Goal: Task Accomplishment & Management: Use online tool/utility

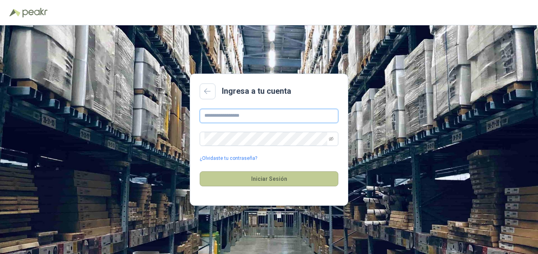
type input "**********"
click at [246, 175] on button "Iniciar Sesión" at bounding box center [269, 178] width 139 height 15
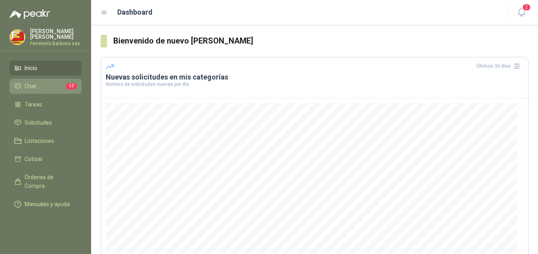
click at [62, 91] on li "Chat 17" at bounding box center [45, 86] width 63 height 9
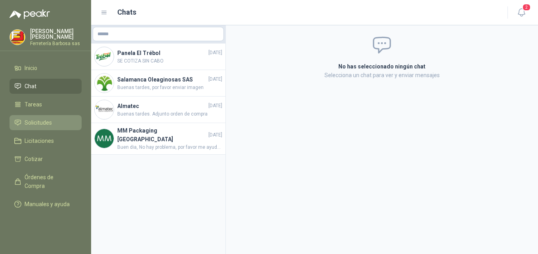
click at [45, 127] on span "Solicitudes" at bounding box center [38, 122] width 27 height 9
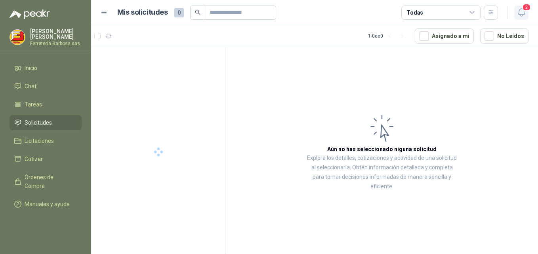
click at [522, 13] on icon "button" at bounding box center [521, 13] width 10 height 10
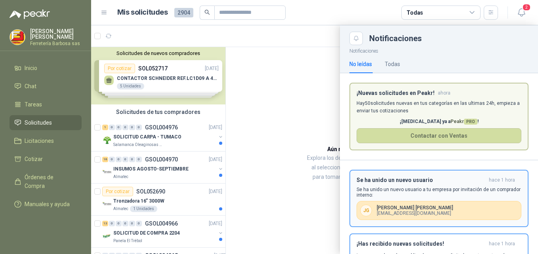
click at [385, 207] on p "[PERSON_NAME]" at bounding box center [414, 208] width 76 height 6
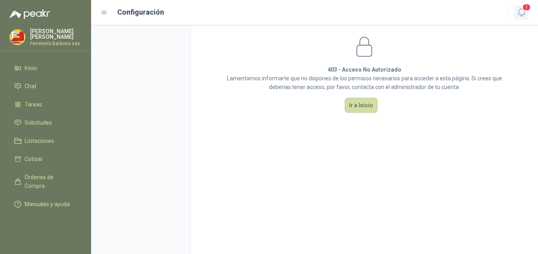
click at [522, 11] on icon "button" at bounding box center [521, 13] width 10 height 10
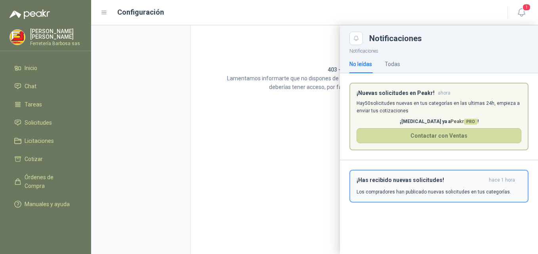
click at [401, 190] on p "Los compradores han publicado nuevas solicitudes en tus categorías." at bounding box center [433, 191] width 154 height 7
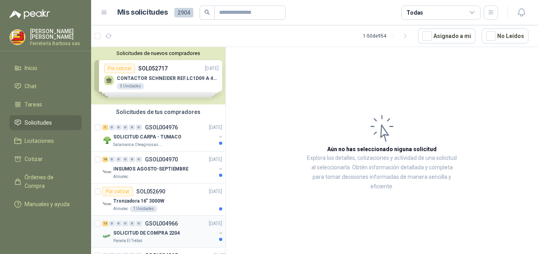
click at [141, 230] on p "SOLICITUD DE COMPRA 2204" at bounding box center [146, 234] width 67 height 8
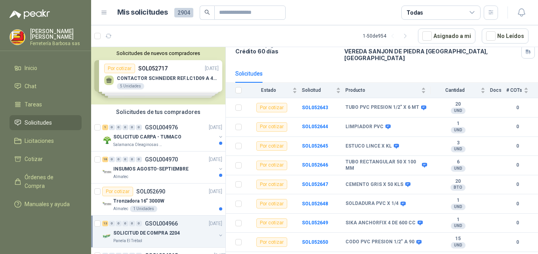
scroll to position [62, 0]
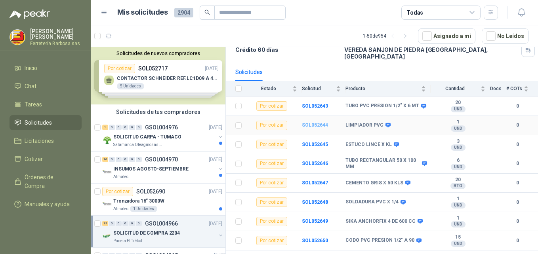
click at [304, 122] on b "SOL052644" at bounding box center [315, 125] width 26 height 6
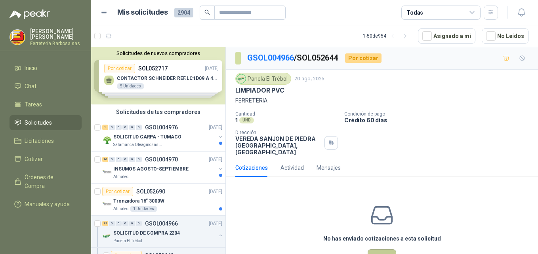
click at [376, 249] on button "Cotizar" at bounding box center [381, 256] width 29 height 15
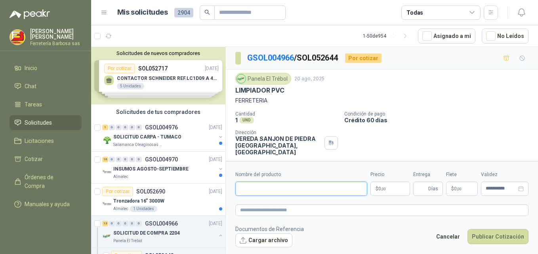
click at [319, 191] on input "Nombre del producto" at bounding box center [301, 189] width 132 height 14
paste input "**********"
type input "**********"
click at [382, 190] on span ",00" at bounding box center [383, 189] width 5 height 4
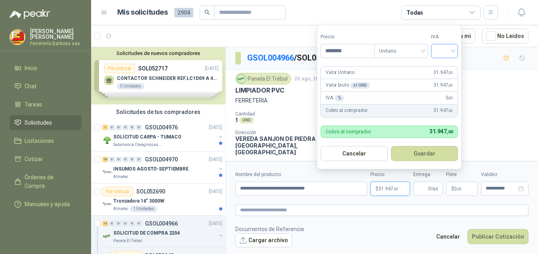
type input "********"
click at [449, 51] on input "search" at bounding box center [443, 50] width 17 height 12
click at [442, 66] on div "19%" at bounding box center [446, 67] width 15 height 9
click at [427, 149] on button "Guardar" at bounding box center [426, 153] width 68 height 15
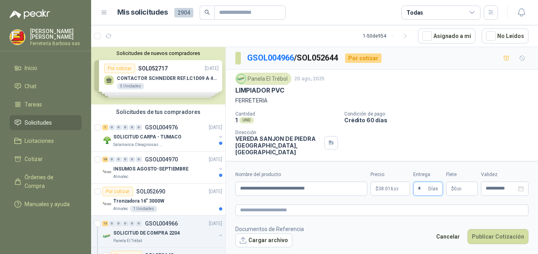
type input "*"
click at [449, 186] on p "$ 0 ,00" at bounding box center [462, 189] width 32 height 14
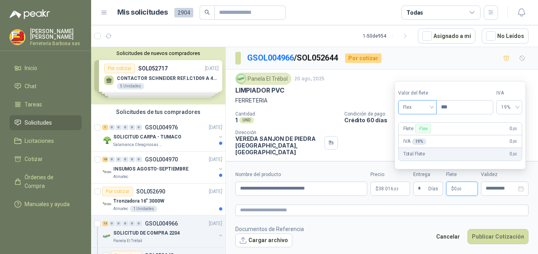
click at [433, 105] on div "Flex" at bounding box center [417, 107] width 38 height 14
click at [416, 135] on div "Incluido" at bounding box center [417, 136] width 27 height 9
click at [483, 239] on button "Publicar Cotización" at bounding box center [497, 236] width 61 height 15
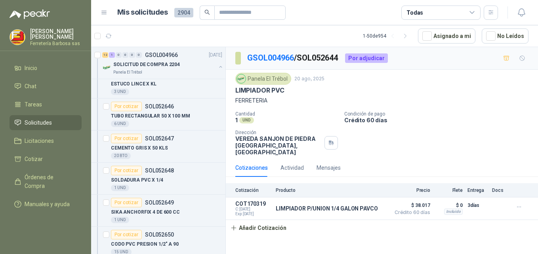
scroll to position [262, 0]
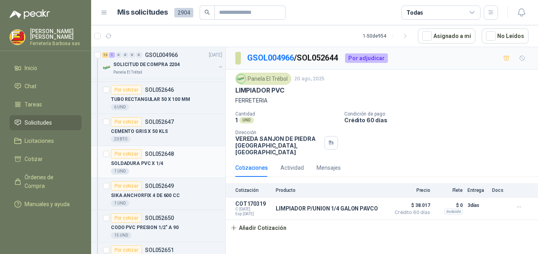
click at [121, 155] on div "Por cotizar" at bounding box center [126, 154] width 31 height 10
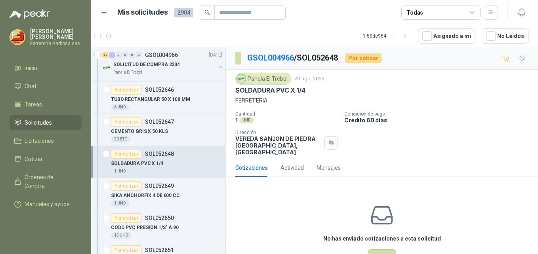
click at [466, 237] on div "No has enviado cotizaciones a esta solicitud Cotizar" at bounding box center [382, 233] width 312 height 101
click at [387, 251] on button "Cotizar" at bounding box center [381, 256] width 29 height 15
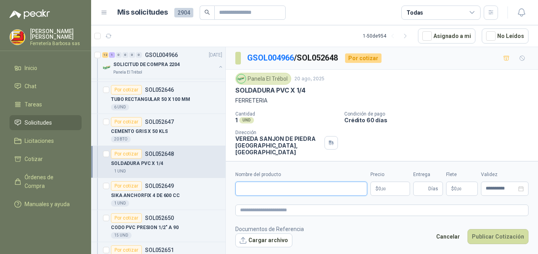
click at [255, 187] on input "Nombre del producto" at bounding box center [301, 189] width 132 height 14
paste input "**********"
type input "**********"
click at [378, 188] on span "0 ,00" at bounding box center [382, 188] width 8 height 5
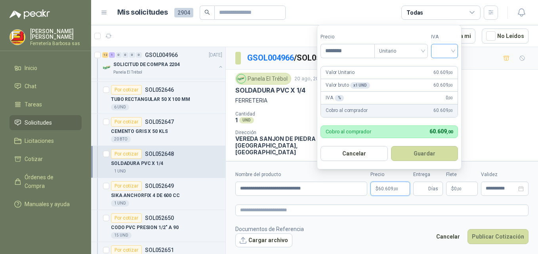
click at [455, 49] on div at bounding box center [444, 51] width 27 height 14
type input "********"
click at [447, 65] on div "19%" at bounding box center [446, 67] width 15 height 9
click at [427, 149] on button "Guardar" at bounding box center [426, 153] width 68 height 15
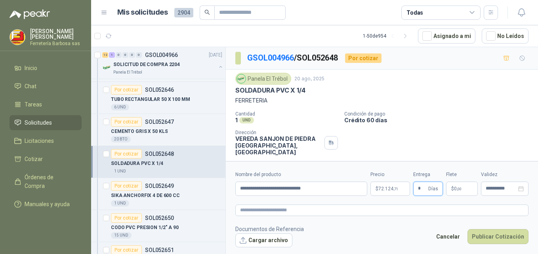
type input "*"
click at [454, 186] on span "0 ,00" at bounding box center [458, 188] width 8 height 5
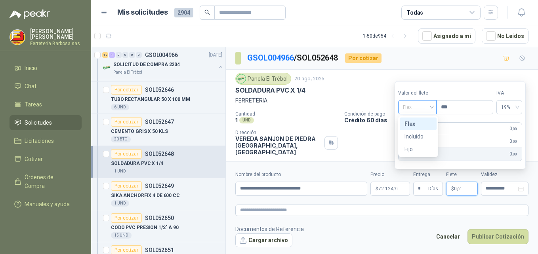
click at [430, 110] on span "Flex" at bounding box center [417, 107] width 29 height 12
click at [414, 136] on div "Incluido" at bounding box center [417, 136] width 27 height 9
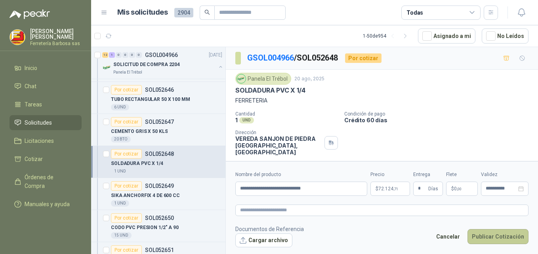
click at [489, 243] on button "Publicar Cotización" at bounding box center [497, 236] width 61 height 15
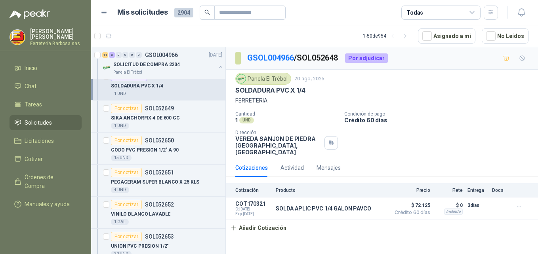
scroll to position [360, 0]
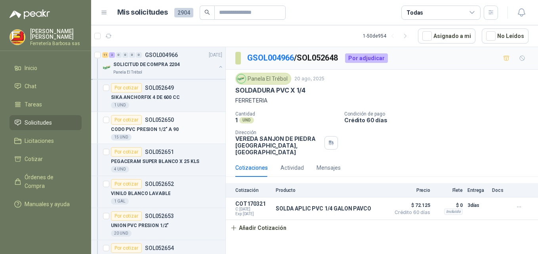
click at [135, 122] on div "Por cotizar" at bounding box center [126, 120] width 31 height 10
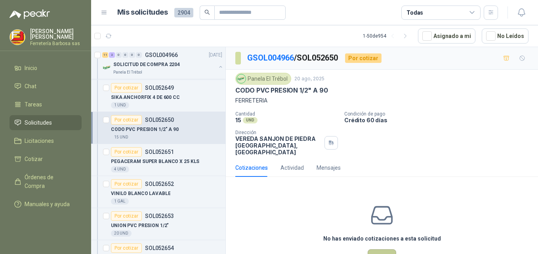
click at [386, 250] on button "Cotizar" at bounding box center [381, 256] width 29 height 15
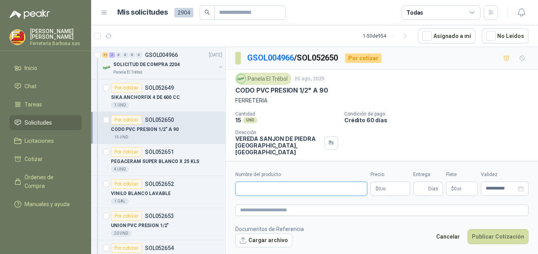
click at [286, 187] on input "Nombre del producto" at bounding box center [301, 189] width 132 height 14
paste input "**********"
type input "**********"
click at [379, 187] on span "0 ,00" at bounding box center [382, 188] width 8 height 5
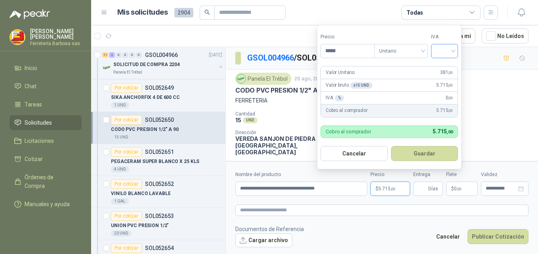
type input "*****"
click at [453, 49] on input "search" at bounding box center [443, 50] width 17 height 12
click at [446, 67] on div "19%" at bounding box center [446, 67] width 15 height 9
click at [410, 154] on button "Guardar" at bounding box center [426, 153] width 68 height 15
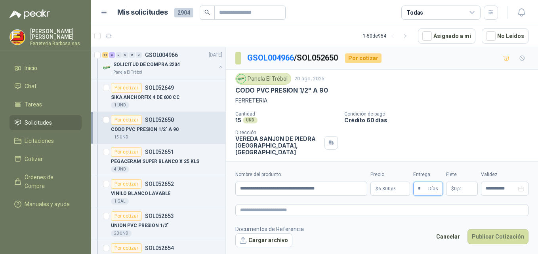
type input "*"
click at [451, 184] on p "$ 0 ,00" at bounding box center [462, 189] width 32 height 14
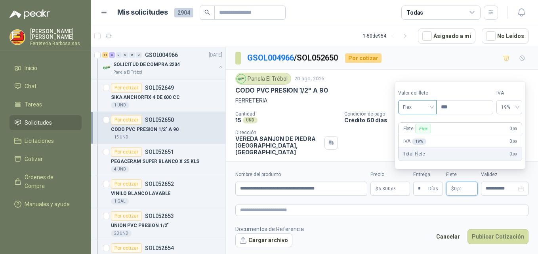
click at [432, 107] on span "Flex" at bounding box center [417, 107] width 29 height 12
click at [422, 137] on div "Incluido" at bounding box center [417, 136] width 27 height 9
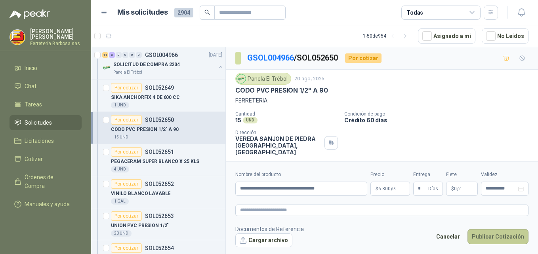
click at [501, 238] on button "Publicar Cotización" at bounding box center [497, 236] width 61 height 15
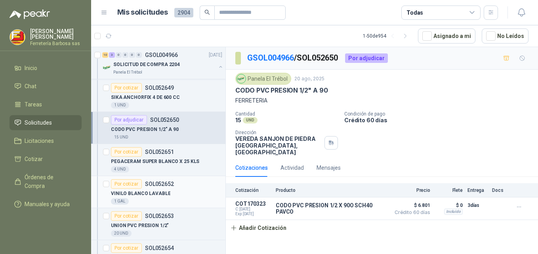
click at [126, 183] on div "Por cotizar" at bounding box center [126, 184] width 31 height 10
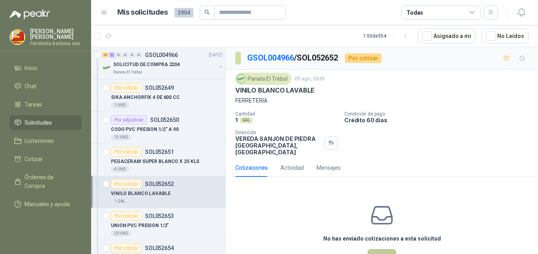
click at [379, 249] on button "Cotizar" at bounding box center [381, 256] width 29 height 15
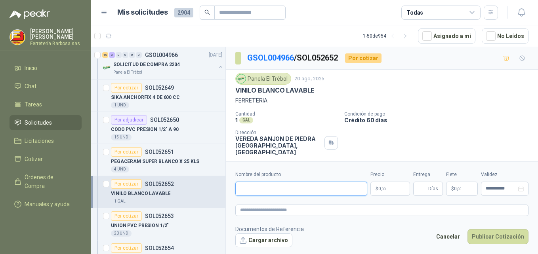
click at [293, 192] on input "Nombre del producto" at bounding box center [301, 189] width 132 height 14
paste input "**********"
type input "**********"
click at [381, 188] on span ",00" at bounding box center [383, 189] width 5 height 4
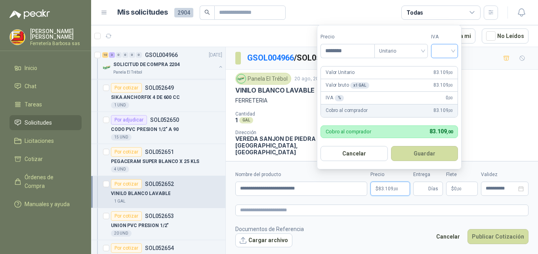
click at [458, 51] on div at bounding box center [444, 51] width 27 height 14
type input "********"
click at [445, 64] on div "19%" at bounding box center [446, 67] width 15 height 9
click at [418, 152] on button "Guardar" at bounding box center [426, 153] width 68 height 15
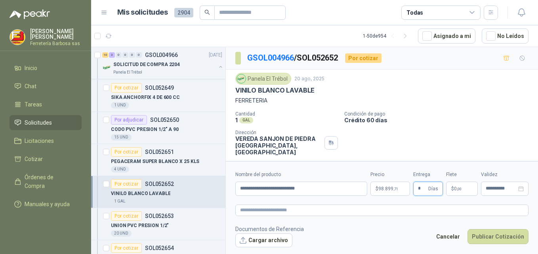
type input "*"
click at [455, 188] on span "0 ,00" at bounding box center [458, 188] width 8 height 5
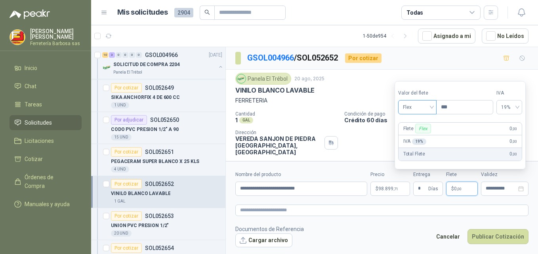
click at [432, 109] on span "Flex" at bounding box center [417, 107] width 29 height 12
click at [414, 137] on div "Incluido" at bounding box center [417, 136] width 27 height 9
click at [486, 238] on button "Publicar Cotización" at bounding box center [497, 236] width 61 height 15
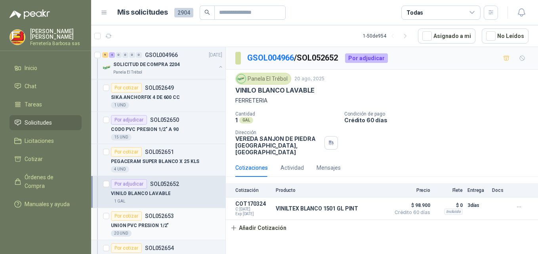
click at [130, 215] on div "Por cotizar" at bounding box center [126, 216] width 31 height 10
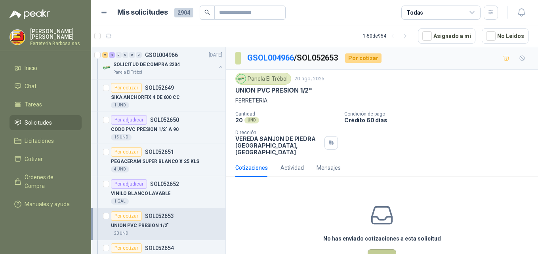
click at [383, 249] on button "Cotizar" at bounding box center [381, 256] width 29 height 15
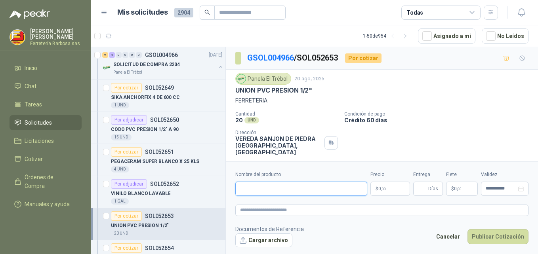
click at [252, 190] on input "Nombre del producto" at bounding box center [301, 189] width 132 height 14
paste input "**********"
type input "**********"
click at [380, 186] on span "0 ,00" at bounding box center [382, 188] width 8 height 5
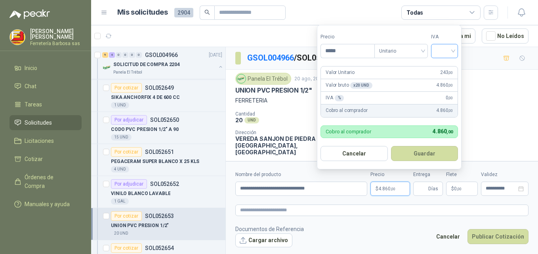
type input "*****"
click at [453, 49] on input "search" at bounding box center [443, 50] width 17 height 12
click at [443, 67] on div "19%" at bounding box center [446, 67] width 15 height 9
click at [417, 150] on button "Guardar" at bounding box center [426, 153] width 68 height 15
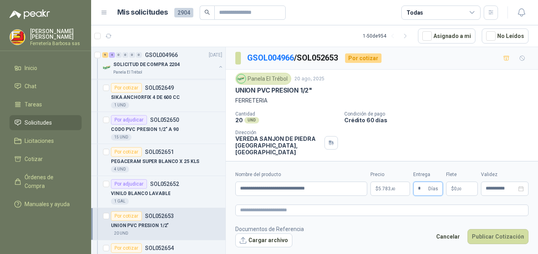
type input "*"
click at [451, 185] on p "$ 0 ,00" at bounding box center [462, 189] width 32 height 14
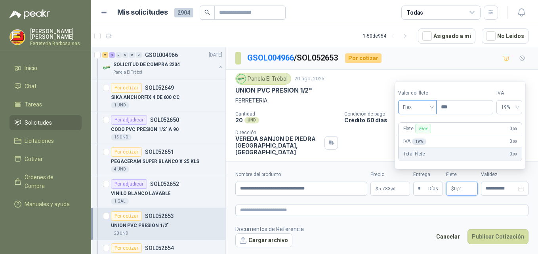
click at [432, 108] on span "Flex" at bounding box center [417, 107] width 29 height 12
drag, startPoint x: 419, startPoint y: 134, endPoint x: 422, endPoint y: 143, distance: 8.9
click at [418, 135] on div "Incluido" at bounding box center [417, 136] width 27 height 9
click at [500, 236] on button "Publicar Cotización" at bounding box center [497, 236] width 61 height 15
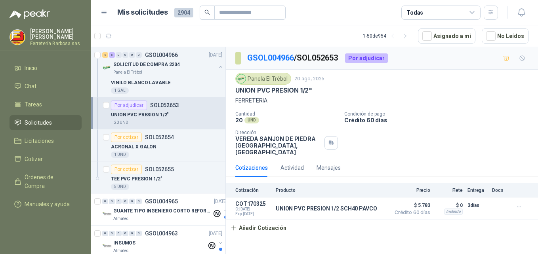
scroll to position [475, 0]
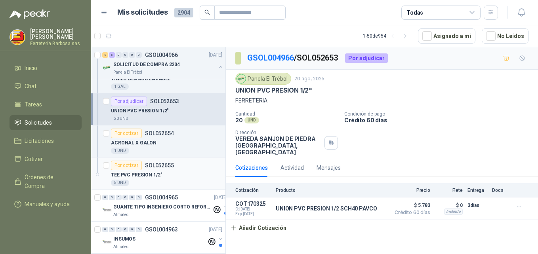
click at [132, 165] on div "Por cotizar" at bounding box center [126, 166] width 31 height 10
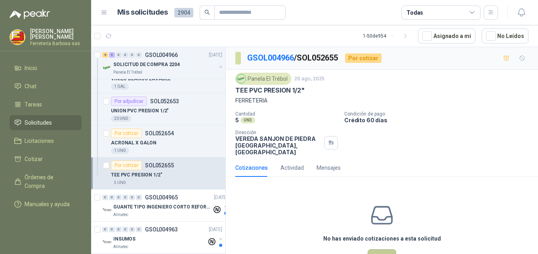
click at [378, 250] on button "Cotizar" at bounding box center [381, 256] width 29 height 15
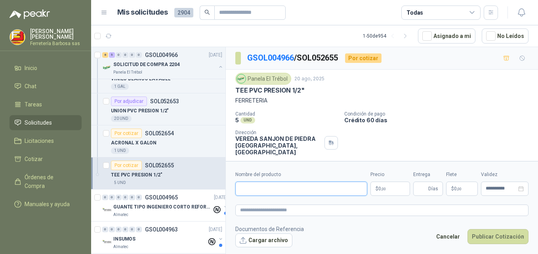
click at [320, 195] on input "Nombre del producto" at bounding box center [301, 189] width 132 height 14
paste input "**********"
type input "**********"
click at [379, 191] on span "0 ,00" at bounding box center [382, 188] width 8 height 5
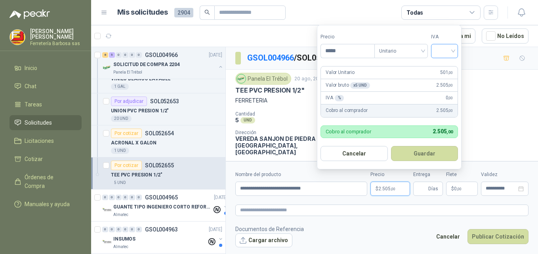
type input "*****"
click at [453, 49] on input "search" at bounding box center [443, 50] width 17 height 12
click at [444, 66] on div "19%" at bounding box center [446, 67] width 15 height 9
click at [415, 151] on button "Guardar" at bounding box center [426, 153] width 68 height 15
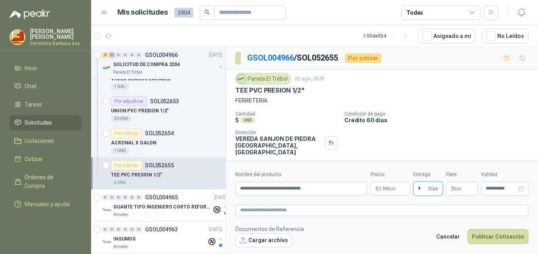
type input "*"
click at [451, 185] on p "$ 0 ,00" at bounding box center [462, 189] width 32 height 14
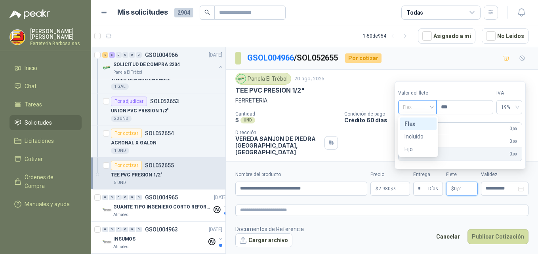
click at [432, 107] on span "Flex" at bounding box center [417, 107] width 29 height 12
drag, startPoint x: 418, startPoint y: 135, endPoint x: 432, endPoint y: 148, distance: 19.6
click at [417, 135] on div "Incluido" at bounding box center [417, 136] width 27 height 9
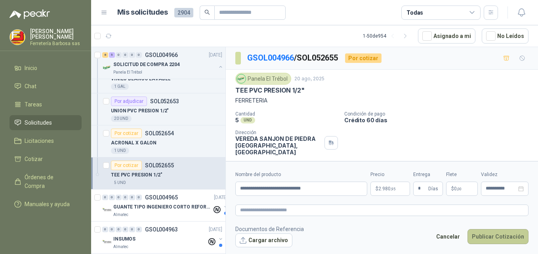
click at [487, 236] on button "Publicar Cotización" at bounding box center [497, 236] width 61 height 15
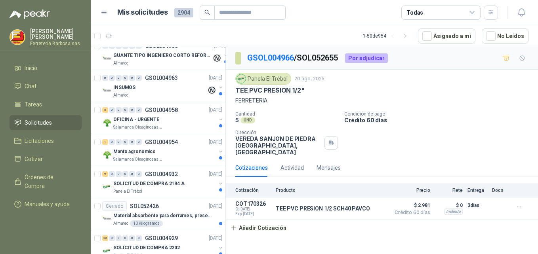
scroll to position [656, 0]
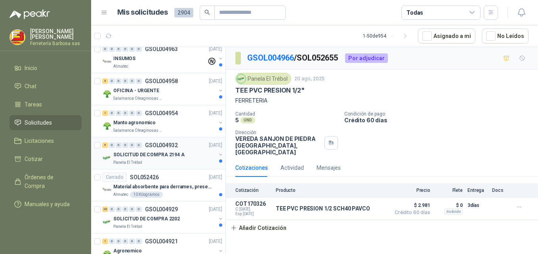
click at [148, 154] on p "SOLICITUD DE COMPRA 2194 A" at bounding box center [148, 155] width 71 height 8
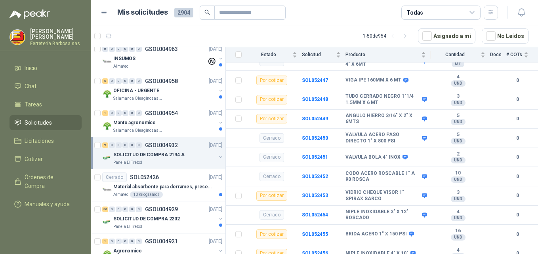
scroll to position [319, 0]
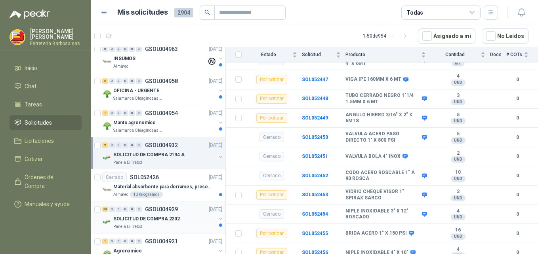
click at [157, 218] on p "SOLICITUD DE COMPRA 2202" at bounding box center [146, 219] width 67 height 8
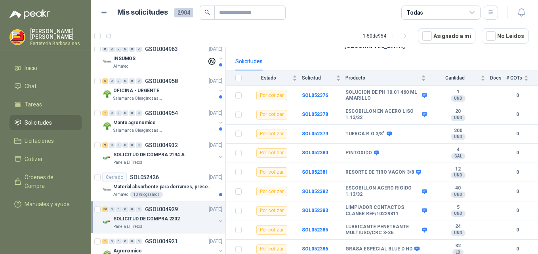
scroll to position [82, 0]
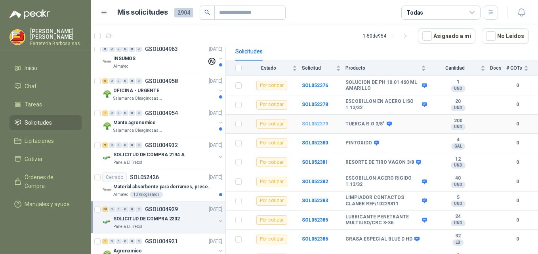
click at [314, 121] on b "SOL052379" at bounding box center [315, 124] width 26 height 6
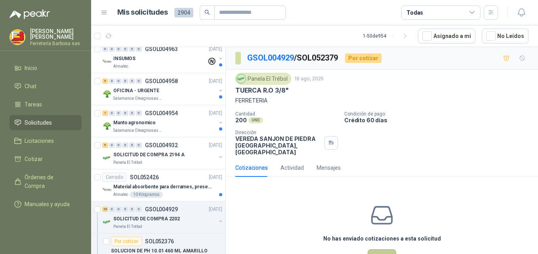
click at [383, 249] on button "Cotizar" at bounding box center [381, 256] width 29 height 15
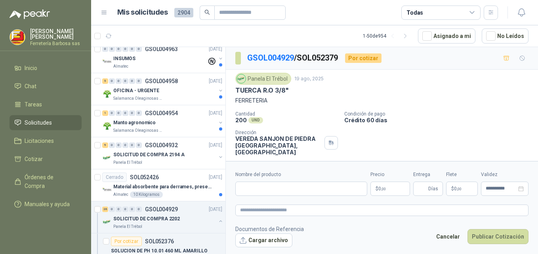
click at [323, 240] on footer "Documentos de Referencia Cargar archivo Cancelar Publicar Cotización" at bounding box center [381, 236] width 293 height 23
click at [314, 192] on input "Nombre del producto" at bounding box center [301, 189] width 132 height 14
paste input "**********"
type input "**********"
click at [376, 187] on p "$ 0 ,00" at bounding box center [390, 189] width 40 height 14
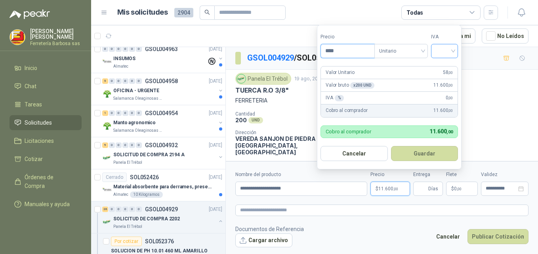
click at [456, 52] on div at bounding box center [444, 51] width 27 height 14
type input "****"
click at [445, 67] on div "19%" at bounding box center [446, 67] width 15 height 9
click at [409, 152] on button "Guardar" at bounding box center [426, 153] width 68 height 15
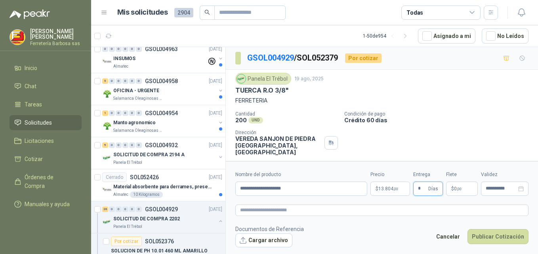
type input "*"
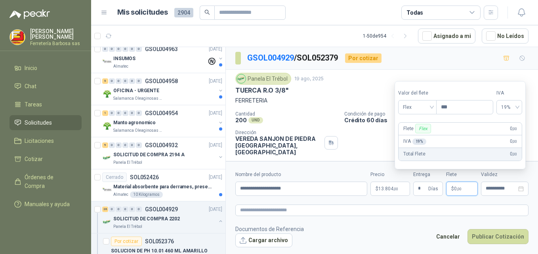
click at [449, 188] on p "$ 0 ,00" at bounding box center [462, 189] width 32 height 14
click at [434, 108] on div "Flex" at bounding box center [417, 107] width 38 height 14
click at [411, 135] on div "Incluido" at bounding box center [417, 136] width 27 height 9
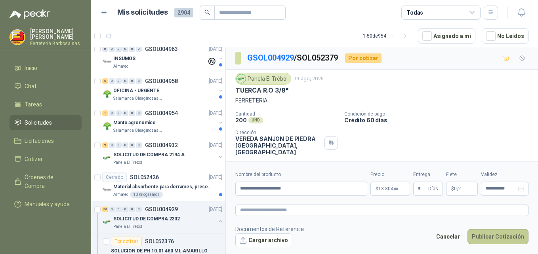
click at [489, 242] on button "Publicar Cotización" at bounding box center [497, 236] width 61 height 15
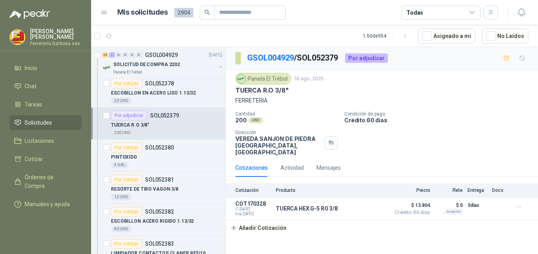
scroll to position [865, 0]
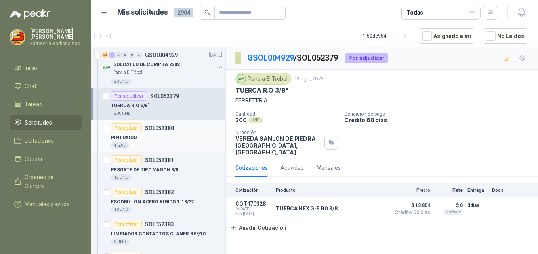
click at [133, 128] on div "Por cotizar" at bounding box center [126, 129] width 31 height 10
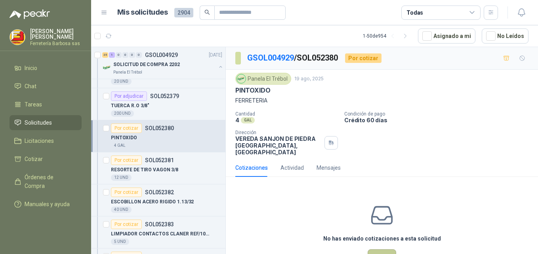
click at [374, 249] on button "Cotizar" at bounding box center [381, 256] width 29 height 15
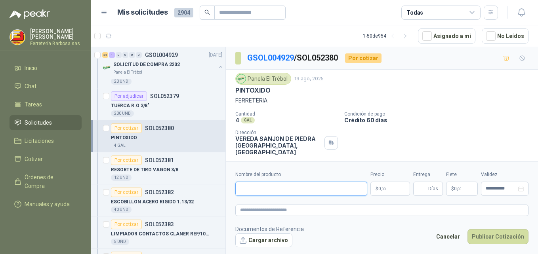
click at [280, 184] on input "Nombre del producto" at bounding box center [301, 189] width 132 height 14
paste input "**********"
type input "**********"
click at [377, 189] on p "$ 0 ,00" at bounding box center [390, 189] width 40 height 14
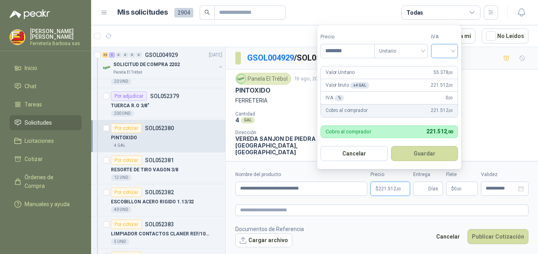
click at [456, 54] on div at bounding box center [444, 51] width 27 height 14
type input "********"
click at [439, 68] on div "19%" at bounding box center [446, 67] width 15 height 9
click at [409, 148] on button "Guardar" at bounding box center [426, 153] width 68 height 15
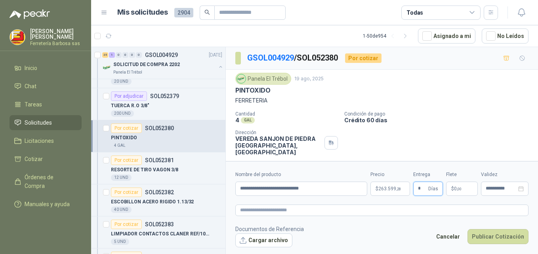
type input "*"
click at [447, 190] on p "$ 0 ,00" at bounding box center [462, 189] width 32 height 14
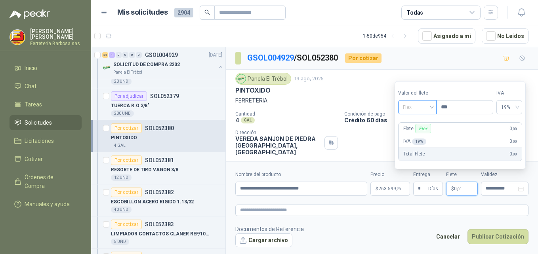
click at [434, 108] on div "Flex" at bounding box center [417, 107] width 38 height 14
click at [416, 135] on div "Incluido" at bounding box center [417, 136] width 27 height 9
click at [501, 236] on button "Publicar Cotización" at bounding box center [497, 236] width 61 height 15
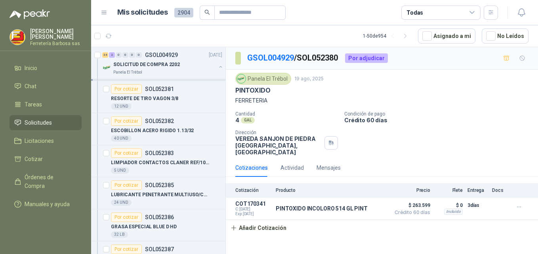
scroll to position [975, 0]
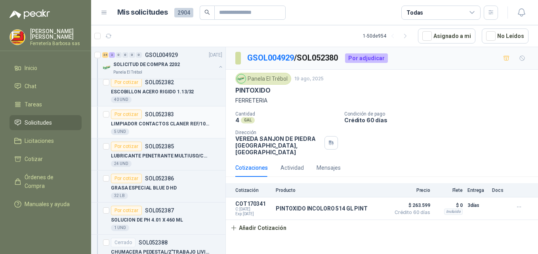
click at [129, 114] on div "Por cotizar" at bounding box center [126, 115] width 31 height 10
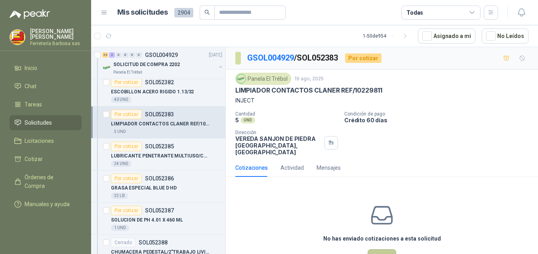
click at [375, 249] on button "Cotizar" at bounding box center [381, 256] width 29 height 15
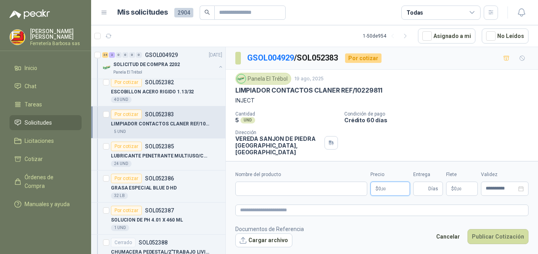
click at [387, 189] on p "$ 0 ,00" at bounding box center [390, 189] width 40 height 14
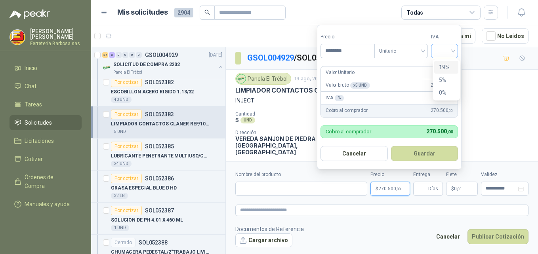
click at [455, 49] on div at bounding box center [444, 51] width 27 height 14
type input "********"
click at [439, 64] on div "19%" at bounding box center [446, 67] width 15 height 9
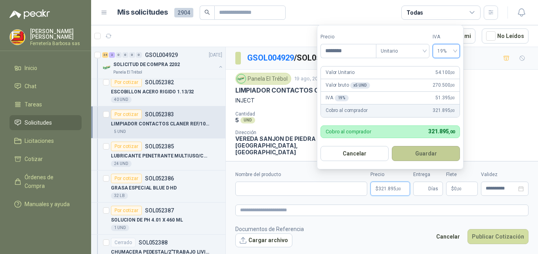
click at [416, 151] on button "Guardar" at bounding box center [426, 153] width 68 height 15
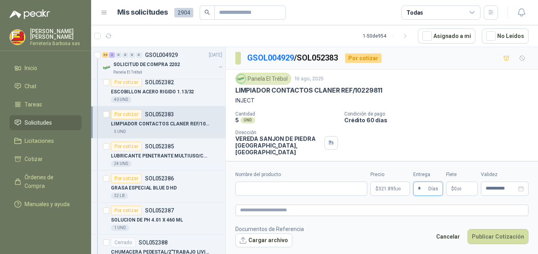
type input "*"
click at [449, 187] on p "$ 0 ,00" at bounding box center [462, 189] width 32 height 14
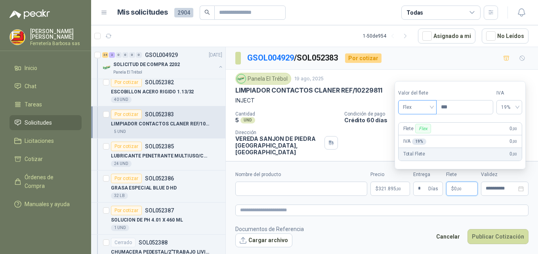
click at [428, 110] on span "Flex" at bounding box center [417, 107] width 29 height 12
click at [420, 137] on div "Incluido" at bounding box center [417, 136] width 27 height 9
click at [518, 107] on span "0%" at bounding box center [510, 107] width 15 height 12
click at [313, 186] on input "Nombre del producto" at bounding box center [301, 189] width 132 height 14
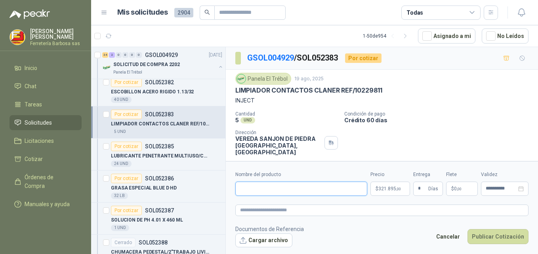
click at [336, 187] on input "Nombre del producto" at bounding box center [301, 189] width 132 height 14
paste input "**********"
type input "**********"
click at [489, 235] on button "Publicar Cotización" at bounding box center [497, 236] width 61 height 15
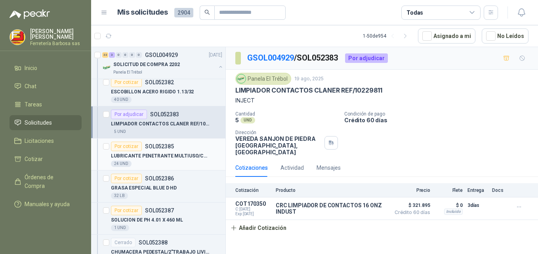
click at [122, 145] on div "Por cotizar" at bounding box center [126, 147] width 31 height 10
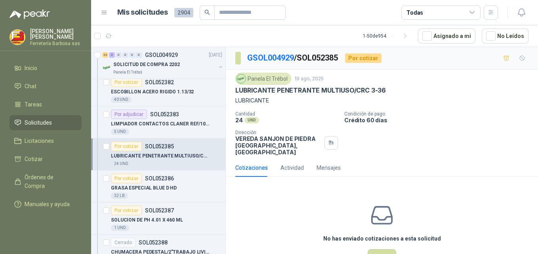
click at [521, 197] on div "No has enviado cotizaciones a esta solicitud Cotizar" at bounding box center [382, 233] width 312 height 101
click at [388, 249] on button "Cotizar" at bounding box center [381, 256] width 29 height 15
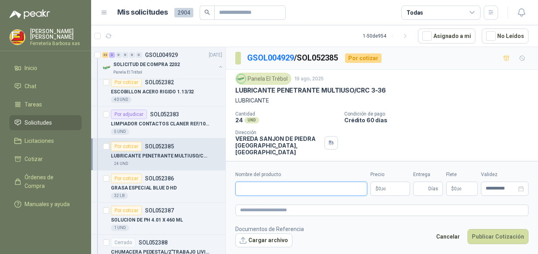
click at [306, 190] on input "Nombre del producto" at bounding box center [301, 189] width 132 height 14
paste input "**********"
type input "**********"
click at [379, 191] on span "0 ,00" at bounding box center [382, 188] width 8 height 5
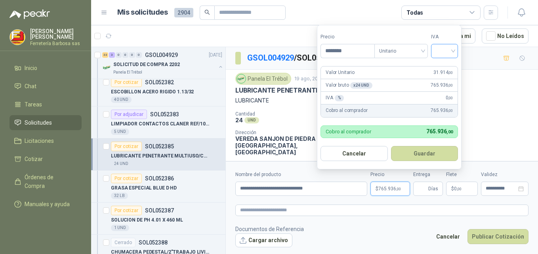
type input "********"
click at [453, 50] on input "search" at bounding box center [443, 50] width 17 height 12
drag, startPoint x: 445, startPoint y: 67, endPoint x: 436, endPoint y: 83, distance: 17.9
click at [444, 67] on div "19%" at bounding box center [446, 67] width 15 height 9
click at [413, 152] on button "Guardar" at bounding box center [426, 153] width 68 height 15
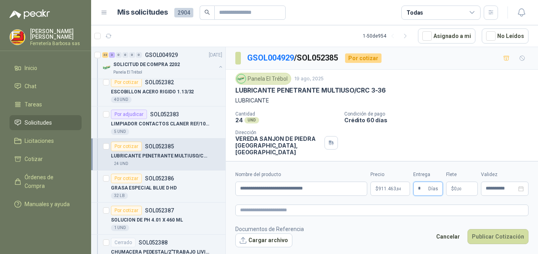
type input "*"
click at [454, 190] on span "0 ,00" at bounding box center [458, 188] width 8 height 5
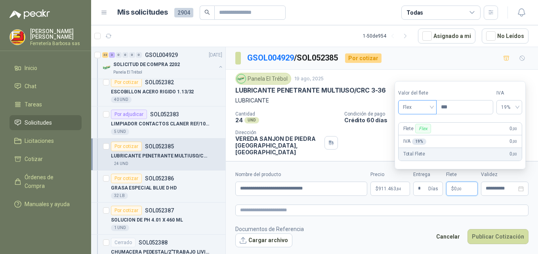
click at [422, 106] on span "Flex" at bounding box center [417, 107] width 29 height 12
click at [414, 137] on div "Incluido" at bounding box center [417, 136] width 27 height 9
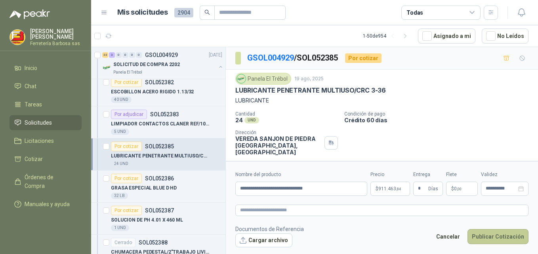
click at [481, 240] on button "Publicar Cotización" at bounding box center [497, 236] width 61 height 15
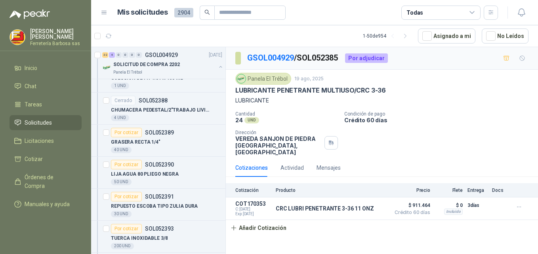
scroll to position [1123, 0]
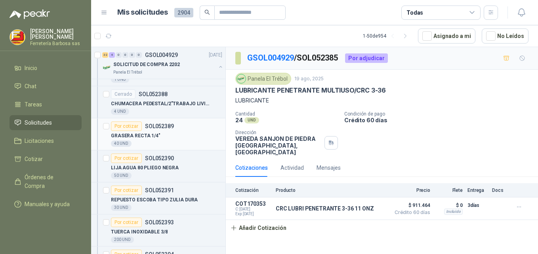
click at [135, 127] on div "Por cotizar" at bounding box center [126, 127] width 31 height 10
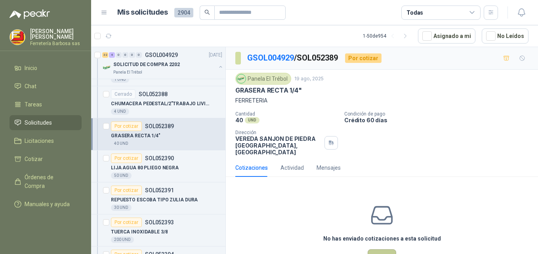
click at [380, 249] on button "Cotizar" at bounding box center [381, 256] width 29 height 15
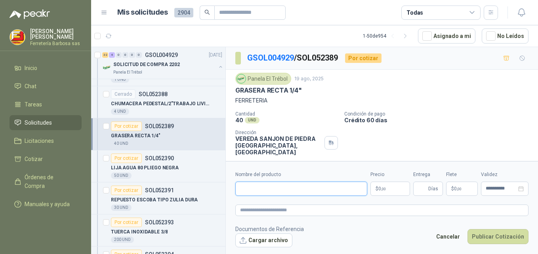
click at [260, 190] on input "Nombre del producto" at bounding box center [301, 189] width 132 height 14
paste input "**********"
type input "**********"
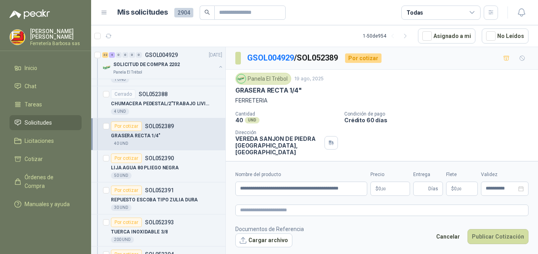
scroll to position [0, 0]
click at [379, 190] on span "0 ,00" at bounding box center [382, 188] width 8 height 5
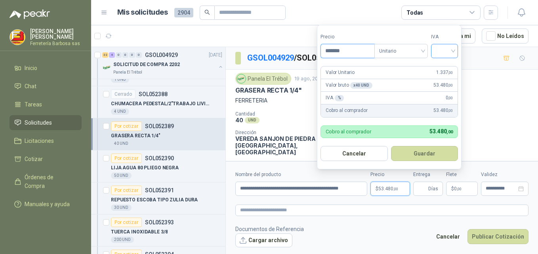
type input "*******"
click at [453, 51] on input "search" at bounding box center [443, 50] width 17 height 12
click at [440, 67] on div "19%" at bounding box center [446, 67] width 15 height 9
click at [420, 154] on button "Guardar" at bounding box center [426, 153] width 68 height 15
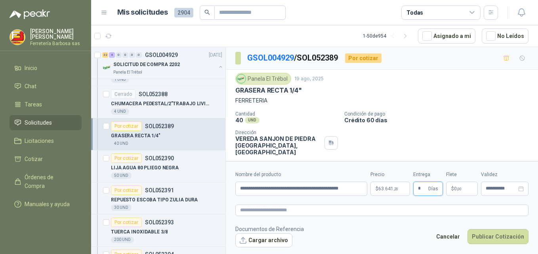
type input "*"
click at [454, 188] on span "0 ,00" at bounding box center [458, 188] width 8 height 5
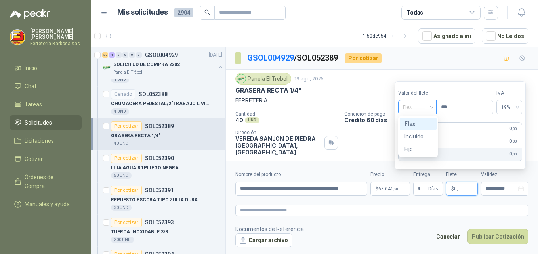
click at [429, 108] on span "Flex" at bounding box center [417, 107] width 29 height 12
click at [415, 133] on div "Incluido" at bounding box center [417, 136] width 27 height 9
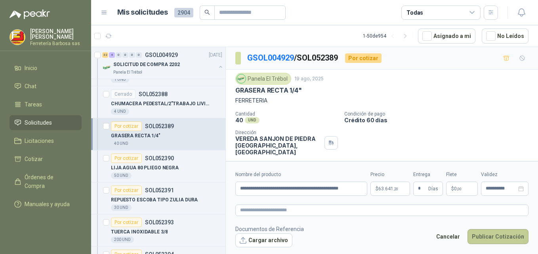
click at [500, 236] on button "Publicar Cotización" at bounding box center [497, 236] width 61 height 15
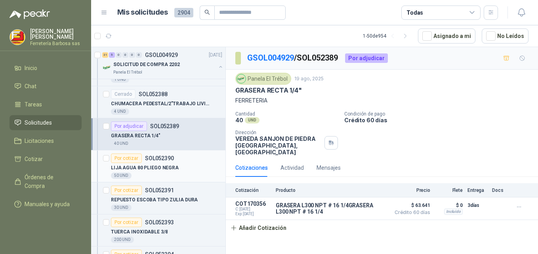
click at [133, 157] on div "Por cotizar" at bounding box center [126, 159] width 31 height 10
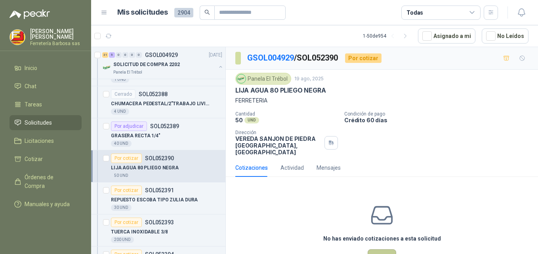
click at [375, 251] on button "Cotizar" at bounding box center [381, 256] width 29 height 15
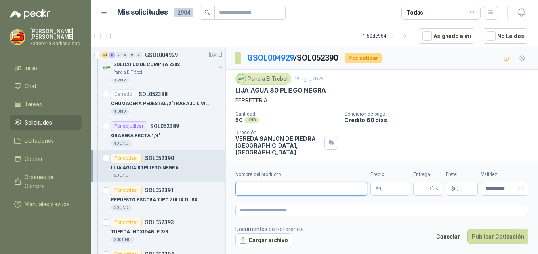
click at [311, 185] on input "Nombre del producto" at bounding box center [301, 189] width 132 height 14
paste input "**********"
type input "**********"
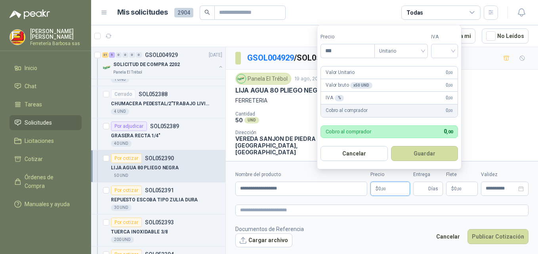
click at [378, 188] on span "0 ,00" at bounding box center [382, 188] width 8 height 5
click at [455, 48] on div at bounding box center [444, 51] width 27 height 14
type input "*******"
click at [439, 66] on div "19%" at bounding box center [446, 67] width 15 height 9
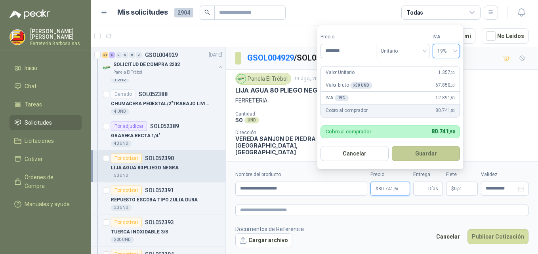
click at [414, 156] on button "Guardar" at bounding box center [426, 153] width 68 height 15
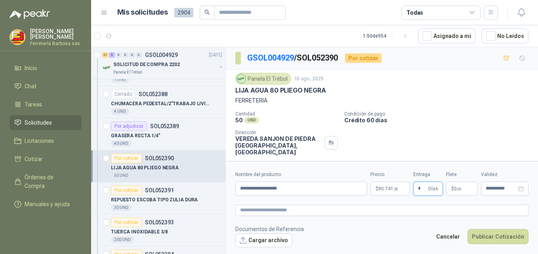
type input "*"
click at [452, 185] on p "$ 0 ,00" at bounding box center [462, 189] width 32 height 14
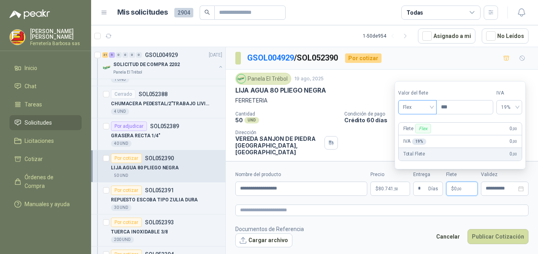
click at [431, 106] on span "Flex" at bounding box center [417, 107] width 29 height 12
click at [413, 137] on div "Incluido" at bounding box center [417, 136] width 27 height 9
click at [492, 239] on button "Publicar Cotización" at bounding box center [497, 236] width 61 height 15
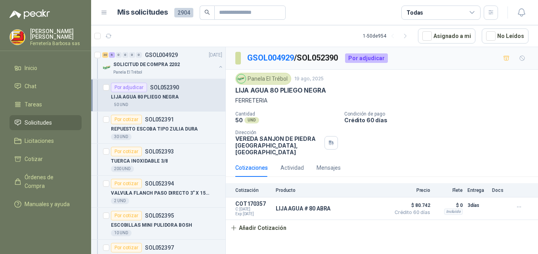
scroll to position [1214, 0]
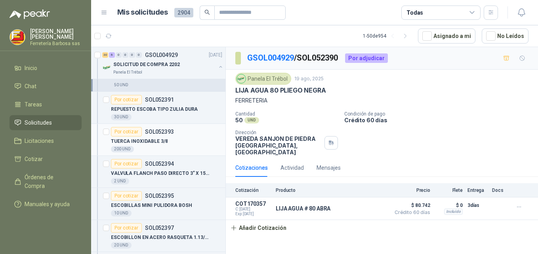
click at [138, 130] on div "Por cotizar" at bounding box center [126, 132] width 31 height 10
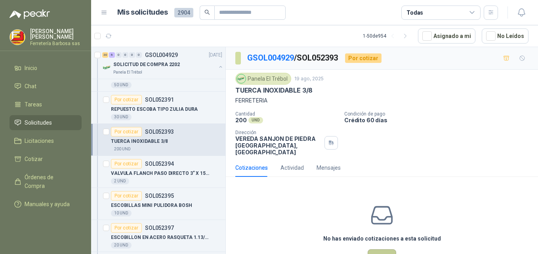
click at [376, 249] on button "Cotizar" at bounding box center [381, 256] width 29 height 15
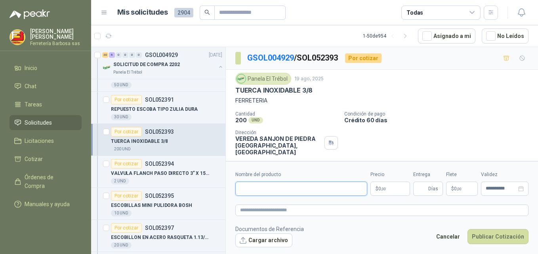
click at [272, 191] on input "Nombre del producto" at bounding box center [301, 189] width 132 height 14
paste input "**********"
type input "**********"
click at [375, 190] on p "$ 0 ,00" at bounding box center [390, 189] width 40 height 14
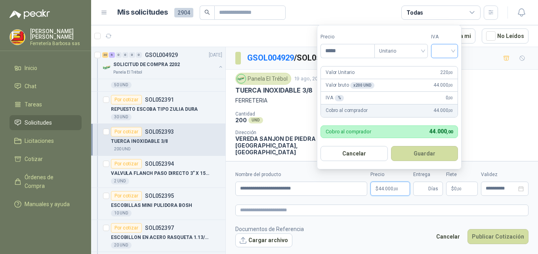
type input "*****"
click at [453, 51] on input "search" at bounding box center [443, 50] width 17 height 12
click at [446, 66] on div "19%" at bounding box center [446, 67] width 15 height 9
click at [416, 152] on button "Guardar" at bounding box center [426, 153] width 68 height 15
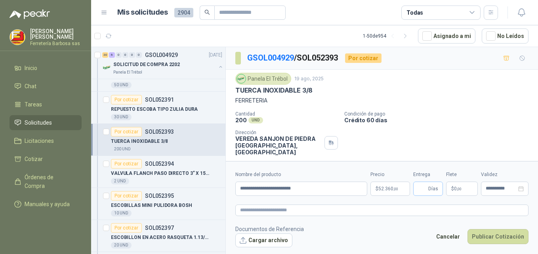
click at [430, 190] on span "Días" at bounding box center [433, 188] width 10 height 13
click at [420, 187] on input "Entrega" at bounding box center [422, 188] width 9 height 13
type input "*"
click at [451, 184] on p "$ 0 ,00" at bounding box center [462, 189] width 32 height 14
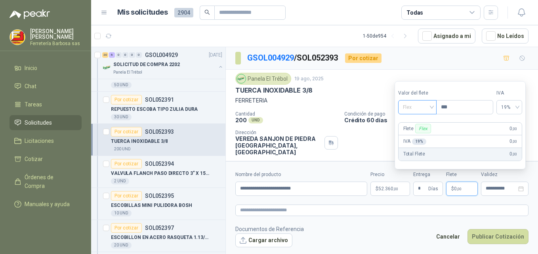
click at [434, 108] on div "Flex" at bounding box center [417, 107] width 38 height 14
click at [422, 133] on div "Incluido" at bounding box center [417, 136] width 27 height 9
click at [492, 239] on button "Publicar Cotización" at bounding box center [497, 236] width 61 height 15
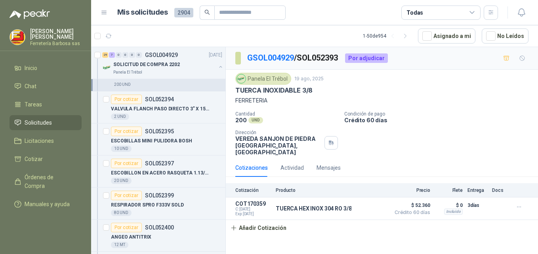
scroll to position [1285, 0]
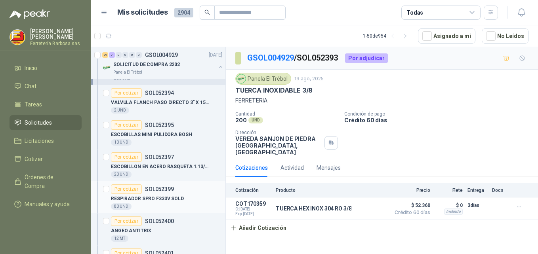
click at [132, 189] on div "Por cotizar" at bounding box center [126, 189] width 31 height 10
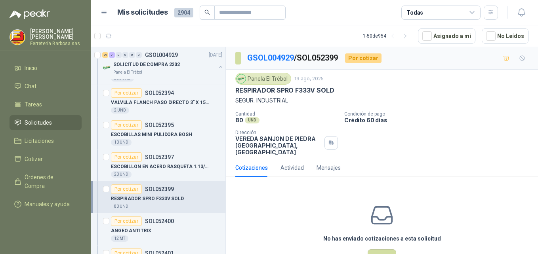
drag, startPoint x: 338, startPoint y: 87, endPoint x: 331, endPoint y: 91, distance: 8.7
click at [331, 91] on div "RESPIRADOR SPRO F333V SOLD" at bounding box center [381, 90] width 293 height 8
drag, startPoint x: 331, startPoint y: 91, endPoint x: 337, endPoint y: 101, distance: 11.4
click at [337, 101] on p "SEGUR. INDUSTRIAL" at bounding box center [381, 100] width 293 height 9
drag, startPoint x: 332, startPoint y: 89, endPoint x: 236, endPoint y: 90, distance: 95.8
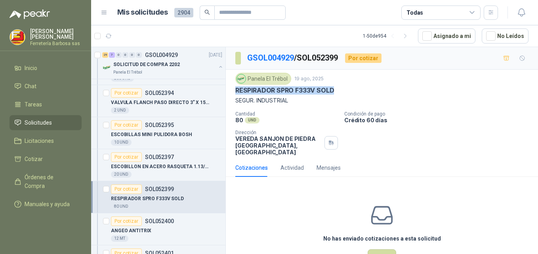
click at [236, 90] on p "RESPIRADOR SPRO F333V SOLD" at bounding box center [284, 90] width 99 height 8
copy p "RESPIRADOR SPRO F333V SOLD"
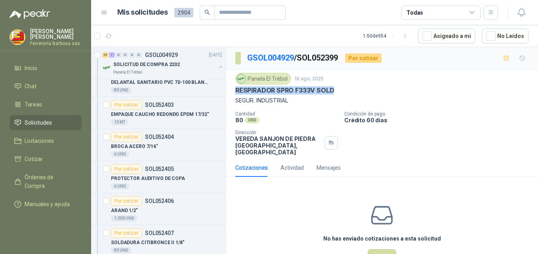
scroll to position [1472, 0]
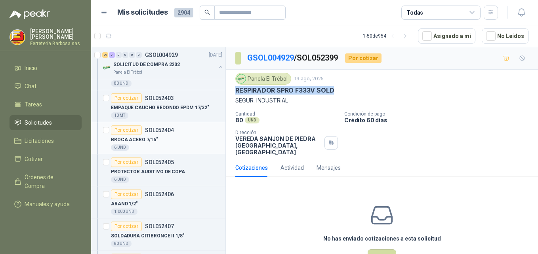
click at [132, 129] on div "Por cotizar" at bounding box center [126, 130] width 31 height 10
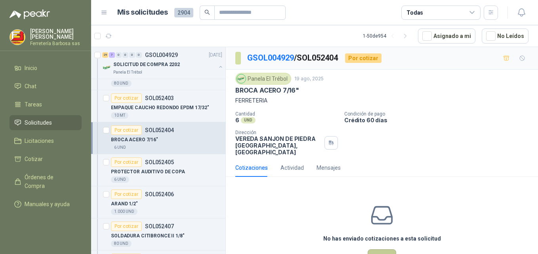
click at [377, 249] on button "Cotizar" at bounding box center [381, 256] width 29 height 15
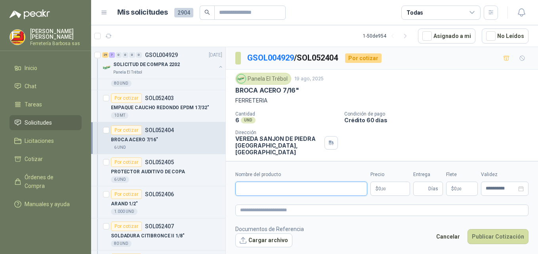
click at [311, 192] on input "Nombre del producto" at bounding box center [301, 189] width 132 height 14
paste input "**********"
type input "**********"
click at [374, 188] on p "$ 0 ,00" at bounding box center [390, 189] width 40 height 14
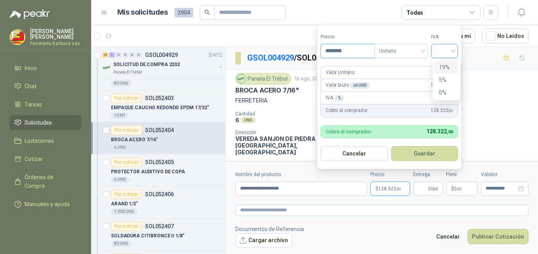
click at [457, 47] on div at bounding box center [444, 51] width 27 height 14
type input "********"
click at [448, 65] on div "19%" at bounding box center [446, 67] width 15 height 9
click at [420, 149] on button "Guardar" at bounding box center [426, 153] width 68 height 15
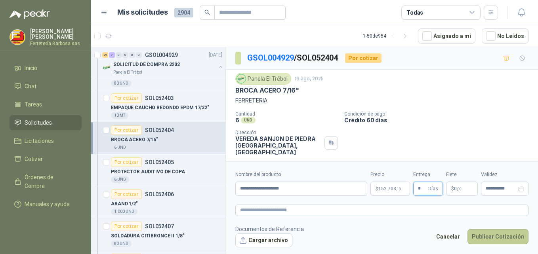
type input "*"
click at [479, 234] on button "Publicar Cotización" at bounding box center [497, 236] width 61 height 15
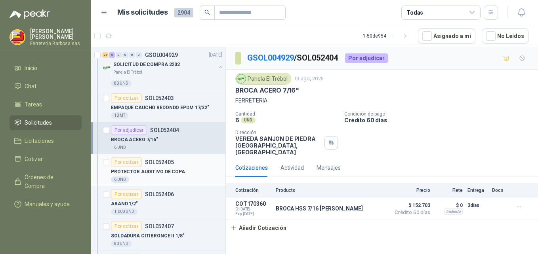
click at [133, 160] on div "Por cotizar" at bounding box center [126, 163] width 31 height 10
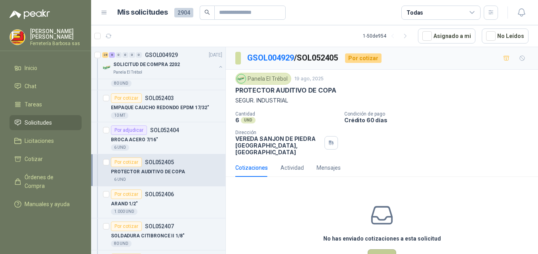
click at [380, 249] on button "Cotizar" at bounding box center [381, 256] width 29 height 15
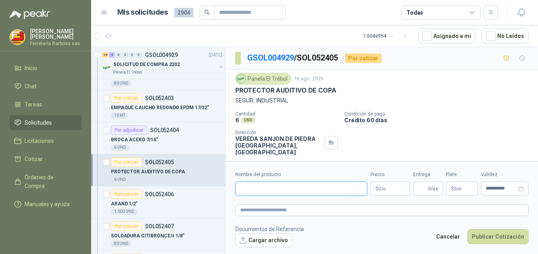
click at [268, 190] on input "Nombre del producto" at bounding box center [301, 189] width 132 height 14
click at [288, 179] on div "Nombre del producto" at bounding box center [301, 183] width 132 height 25
click at [261, 192] on input "Nombre del producto" at bounding box center [301, 189] width 132 height 14
paste input "**********"
type input "**********"
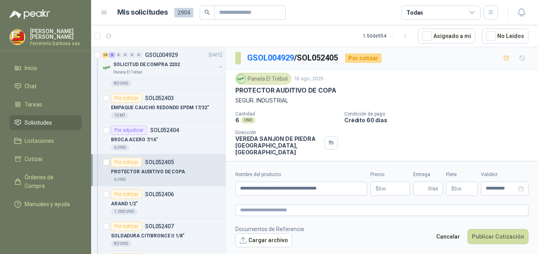
click at [378, 187] on span "0 ,00" at bounding box center [382, 188] width 8 height 5
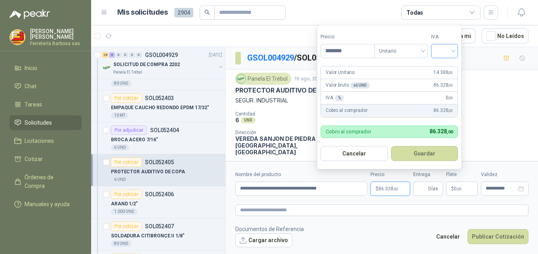
type input "********"
click at [452, 49] on input "search" at bounding box center [443, 50] width 17 height 12
click at [442, 66] on div "19%" at bounding box center [446, 67] width 15 height 9
click at [422, 151] on button "Guardar" at bounding box center [426, 153] width 68 height 15
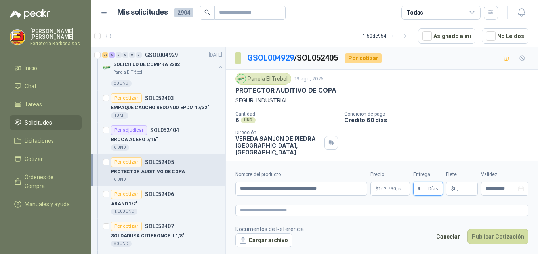
type input "*"
click at [455, 189] on span "0 ,00" at bounding box center [458, 188] width 8 height 5
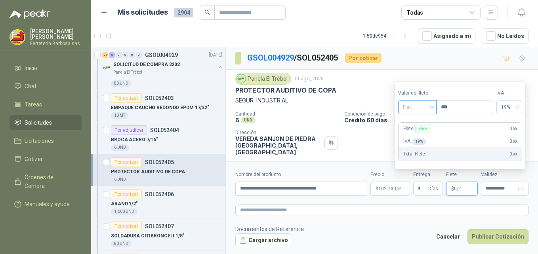
click at [430, 106] on span "Flex" at bounding box center [417, 107] width 29 height 12
click at [413, 139] on div "Incluido" at bounding box center [417, 136] width 27 height 9
click at [481, 238] on button "Publicar Cotización" at bounding box center [497, 236] width 61 height 15
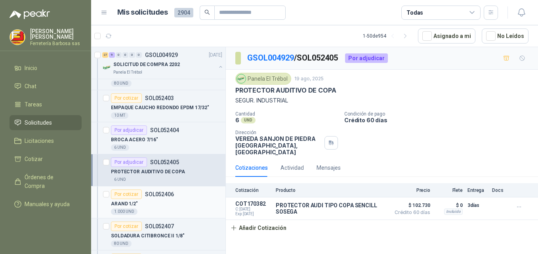
click at [123, 194] on div "Por cotizar" at bounding box center [126, 195] width 31 height 10
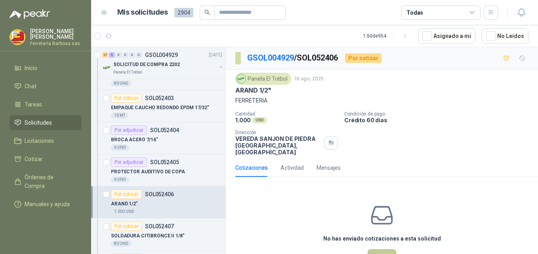
click at [384, 249] on button "Cotizar" at bounding box center [381, 256] width 29 height 15
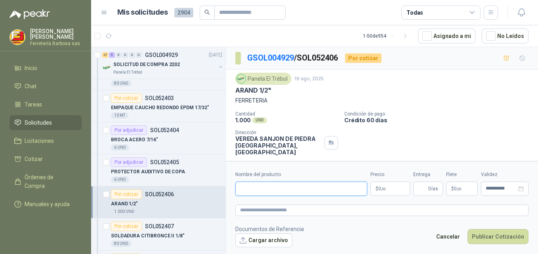
click at [269, 188] on input "Nombre del producto" at bounding box center [301, 189] width 132 height 14
paste input "**********"
type input "**********"
click at [379, 188] on span "0 ,00" at bounding box center [382, 188] width 8 height 5
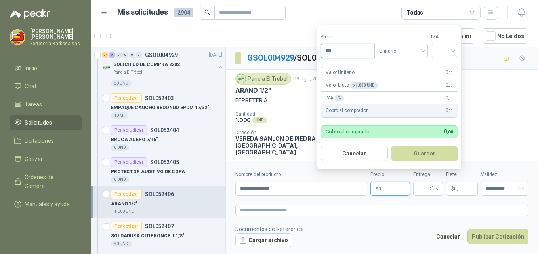
click at [341, 50] on input "***" at bounding box center [347, 50] width 53 height 13
click at [455, 51] on div at bounding box center [444, 51] width 27 height 14
type input "*****"
click at [446, 67] on div "19%" at bounding box center [446, 67] width 15 height 9
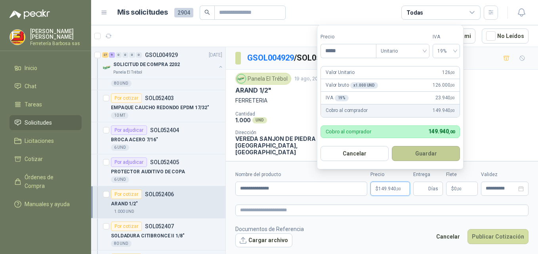
click at [417, 156] on button "Guardar" at bounding box center [426, 153] width 68 height 15
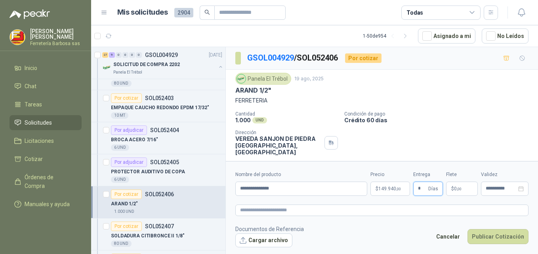
type input "*"
click at [448, 185] on p "$ 0 ,00" at bounding box center [462, 189] width 32 height 14
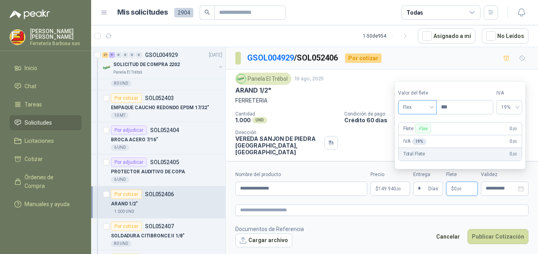
click at [435, 108] on div "Flex" at bounding box center [417, 107] width 38 height 14
click at [421, 132] on div "Incluido" at bounding box center [417, 136] width 27 height 9
click at [485, 238] on button "Publicar Cotización" at bounding box center [497, 236] width 61 height 15
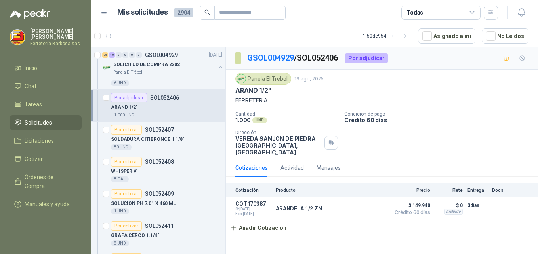
scroll to position [1556, 0]
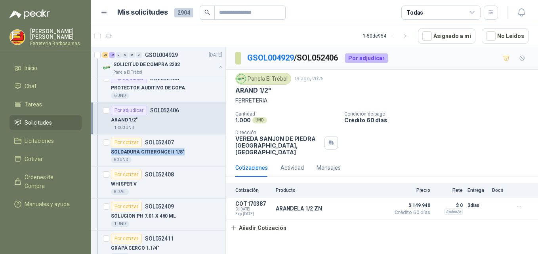
drag, startPoint x: 225, startPoint y: 146, endPoint x: 224, endPoint y: 151, distance: 4.8
click at [224, 151] on div "Solicitudes de nuevos compradores Por cotizar SOL052717 [DATE] CONTACTOR SCHNEI…" at bounding box center [158, 152] width 135 height 210
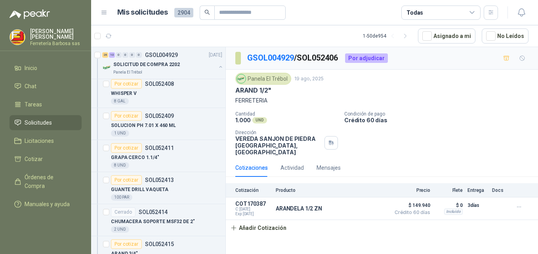
scroll to position [1608, 0]
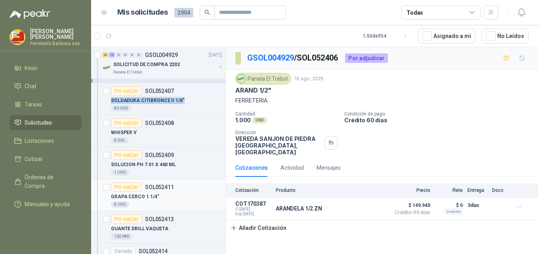
click at [123, 184] on div "Por cotizar" at bounding box center [126, 187] width 31 height 10
click at [121, 184] on div "Por cotizar" at bounding box center [126, 187] width 31 height 10
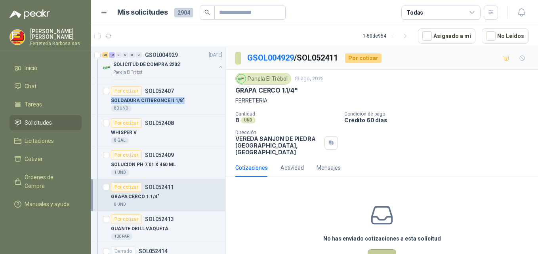
click at [370, 249] on button "Cotizar" at bounding box center [381, 256] width 29 height 15
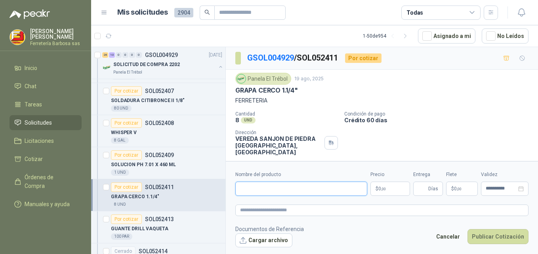
click at [288, 189] on input "Nombre del producto" at bounding box center [301, 189] width 132 height 14
paste input "**********"
type input "**********"
click at [378, 190] on span "0 ,00" at bounding box center [382, 188] width 8 height 5
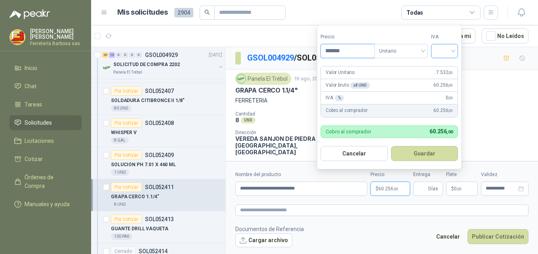
type input "*******"
click at [452, 48] on input "search" at bounding box center [443, 50] width 17 height 12
click at [441, 65] on div "19%" at bounding box center [446, 67] width 15 height 9
click at [420, 154] on button "Guardar" at bounding box center [426, 153] width 68 height 15
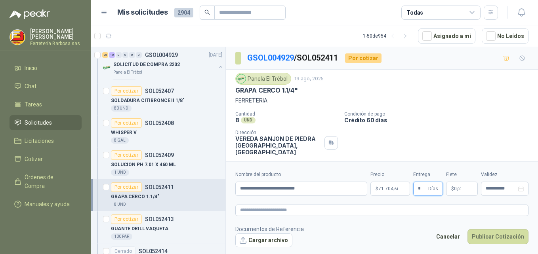
type input "*"
click at [456, 188] on span ",00" at bounding box center [458, 189] width 5 height 4
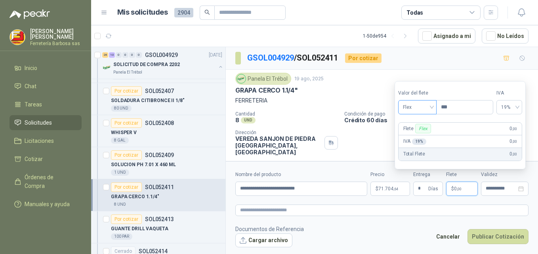
click at [430, 106] on span "Flex" at bounding box center [417, 107] width 29 height 12
click at [410, 134] on div "Incluido" at bounding box center [417, 136] width 27 height 9
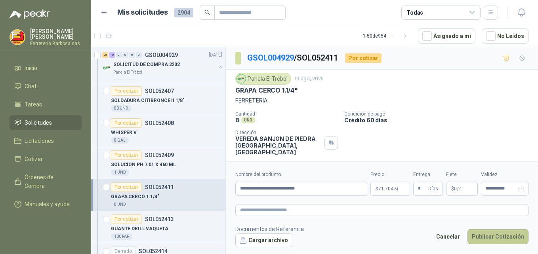
click at [490, 238] on button "Publicar Cotización" at bounding box center [497, 236] width 61 height 15
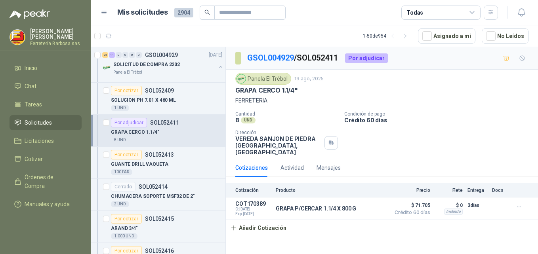
scroll to position [1698, 0]
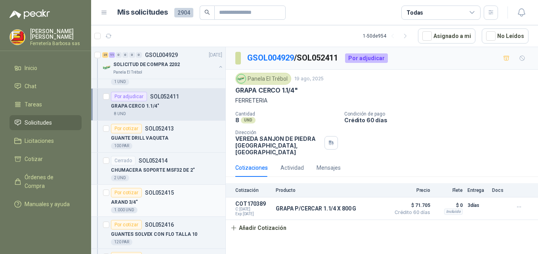
click at [126, 193] on div "Por cotizar" at bounding box center [126, 193] width 31 height 10
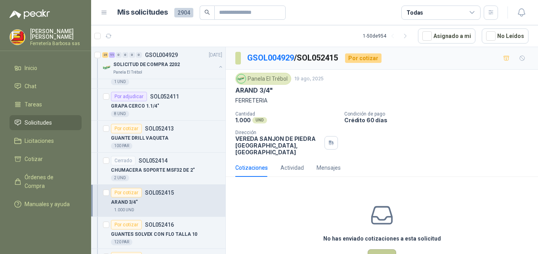
click at [371, 250] on button "Cotizar" at bounding box center [381, 256] width 29 height 15
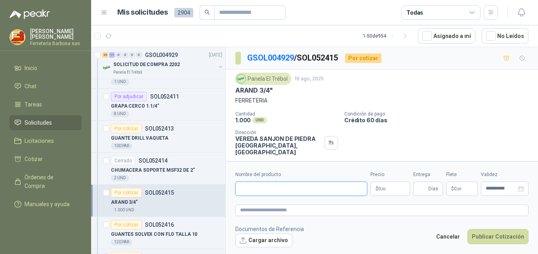
click at [263, 191] on input "Nombre del producto" at bounding box center [301, 189] width 132 height 14
paste input "**********"
type input "**********"
click at [380, 189] on span "0 ,00" at bounding box center [382, 188] width 8 height 5
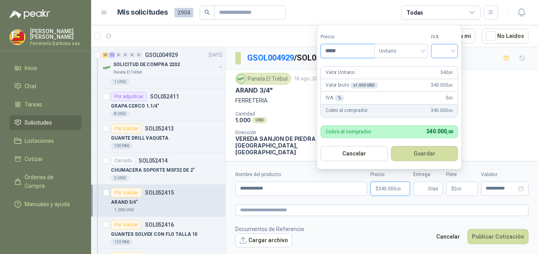
type input "*****"
click at [448, 50] on input "search" at bounding box center [443, 50] width 17 height 12
click at [439, 66] on div "19%" at bounding box center [446, 67] width 15 height 9
click at [410, 152] on button "Guardar" at bounding box center [426, 153] width 68 height 15
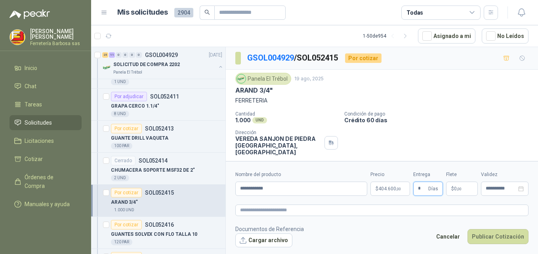
type input "*"
click at [451, 185] on p "$ 0 ,00" at bounding box center [462, 189] width 32 height 14
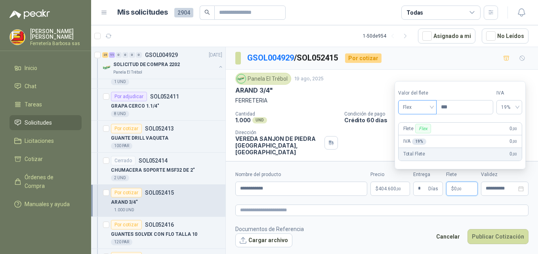
click at [432, 108] on span "Flex" at bounding box center [417, 107] width 29 height 12
click at [417, 137] on div "Incluido" at bounding box center [417, 136] width 27 height 9
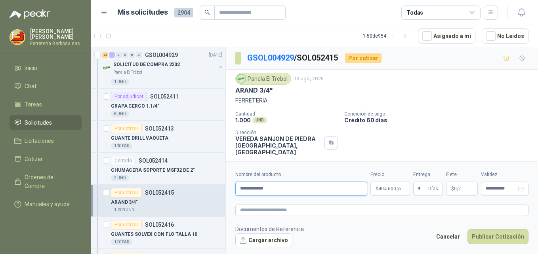
click at [286, 187] on input "**********" at bounding box center [301, 189] width 132 height 14
type input "*"
paste input "**********"
type input "**********"
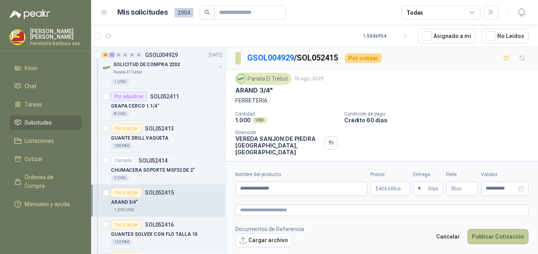
click at [487, 238] on button "Publicar Cotización" at bounding box center [497, 236] width 61 height 15
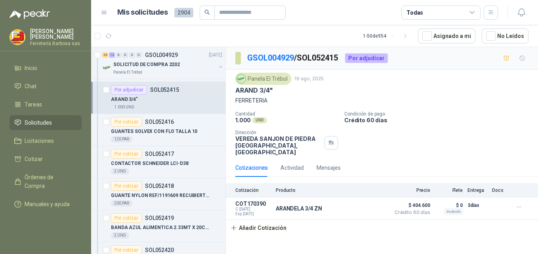
scroll to position [1808, 0]
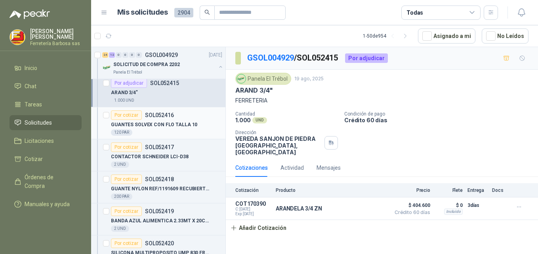
click at [136, 117] on div "Por cotizar" at bounding box center [126, 115] width 31 height 10
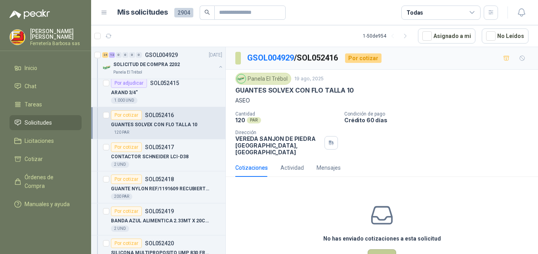
click at [381, 249] on button "Cotizar" at bounding box center [381, 256] width 29 height 15
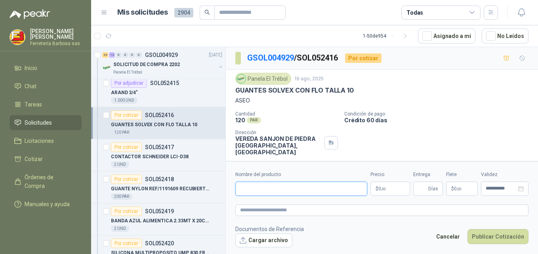
click at [255, 186] on input "Nombre del producto" at bounding box center [301, 189] width 132 height 14
paste input "**********"
type input "*"
click at [326, 193] on input "Nombre del producto" at bounding box center [301, 189] width 132 height 14
paste input "**********"
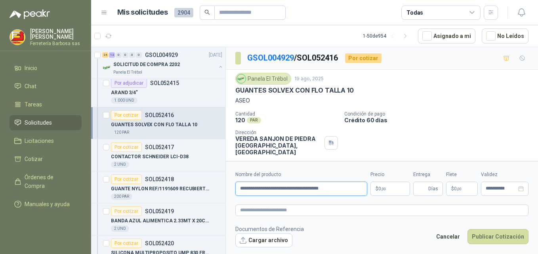
type input "**********"
click at [377, 183] on p "$ 0 ,00" at bounding box center [390, 189] width 40 height 14
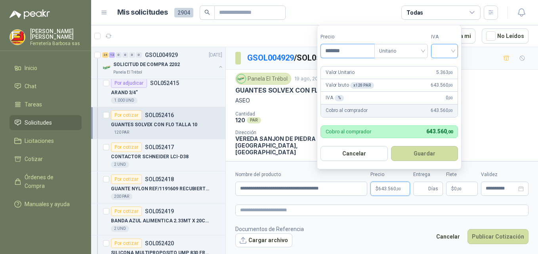
type input "*******"
click at [453, 49] on input "search" at bounding box center [443, 50] width 17 height 12
click at [439, 67] on div "19%" at bounding box center [446, 67] width 15 height 9
click at [417, 150] on button "Guardar" at bounding box center [426, 153] width 68 height 15
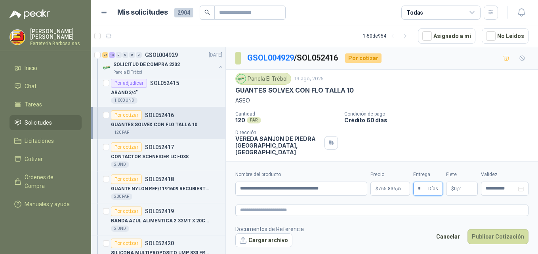
type input "*"
click at [450, 187] on p "$ 0 ,00" at bounding box center [462, 189] width 32 height 14
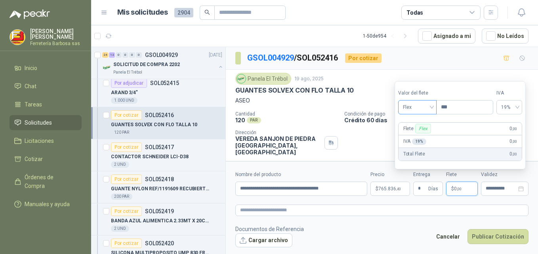
click at [432, 108] on span "Flex" at bounding box center [417, 107] width 29 height 12
click at [413, 135] on div "Incluido" at bounding box center [417, 136] width 27 height 9
click at [479, 235] on button "Publicar Cotización" at bounding box center [497, 236] width 61 height 15
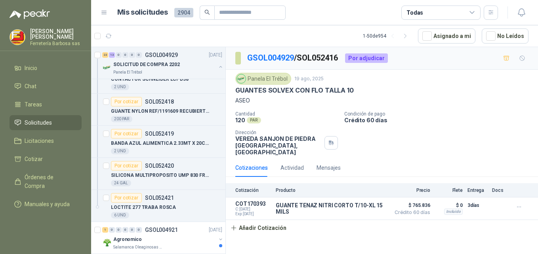
scroll to position [1892, 0]
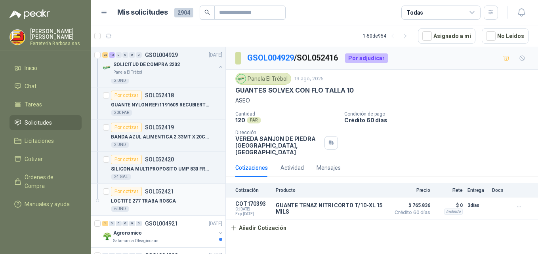
click at [130, 191] on div "Por cotizar" at bounding box center [126, 192] width 31 height 10
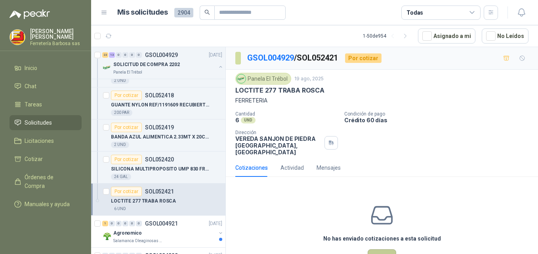
click at [378, 249] on button "Cotizar" at bounding box center [381, 256] width 29 height 15
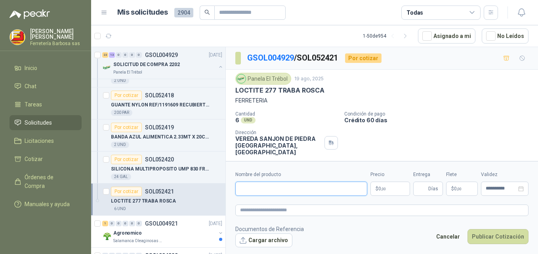
click at [306, 189] on input "Nombre del producto" at bounding box center [301, 189] width 132 height 14
click at [285, 190] on input "Nombre del producto" at bounding box center [301, 189] width 132 height 14
paste input "**********"
type input "**********"
click at [382, 186] on p "$ 0 ,00" at bounding box center [390, 189] width 40 height 14
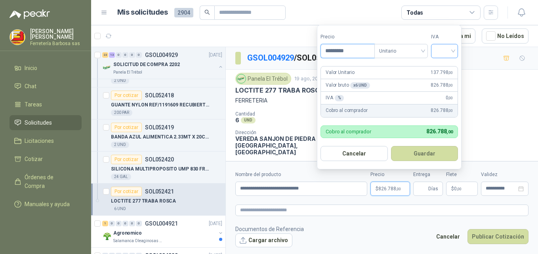
type input "*********"
click at [453, 49] on input "search" at bounding box center [443, 50] width 17 height 12
click at [439, 66] on div "19%" at bounding box center [446, 67] width 15 height 9
click at [417, 151] on button "Guardar" at bounding box center [426, 153] width 68 height 15
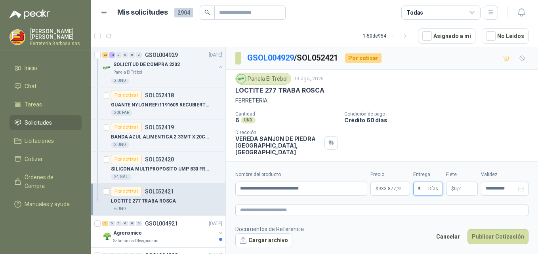
type input "*"
click at [449, 188] on p "$ 0 ,00" at bounding box center [462, 189] width 32 height 14
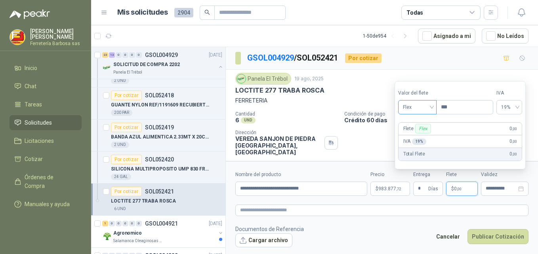
click at [435, 106] on div "Flex" at bounding box center [417, 107] width 38 height 14
click at [420, 137] on div "Incluido" at bounding box center [417, 136] width 27 height 9
click at [486, 237] on button "Publicar Cotización" at bounding box center [497, 236] width 61 height 15
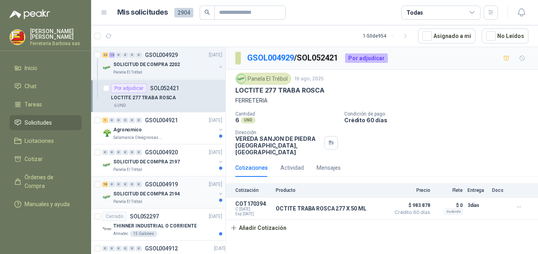
scroll to position [2002, 0]
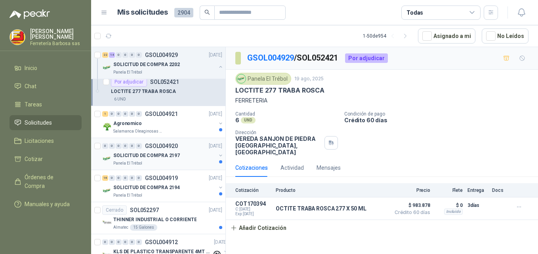
click at [149, 153] on p "SOLICITUD DE COMPRA 2197" at bounding box center [146, 156] width 67 height 8
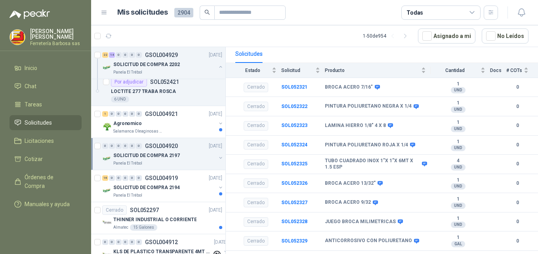
scroll to position [88, 0]
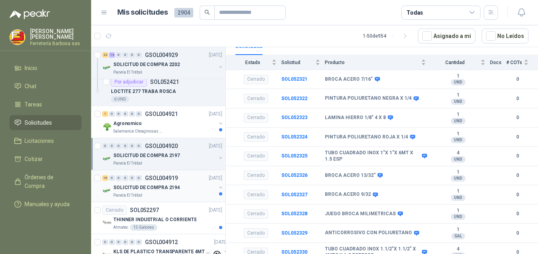
click at [129, 190] on p "SOLICITUD DE COMPRA 2194" at bounding box center [146, 188] width 67 height 8
